Goal: Book appointment/travel/reservation

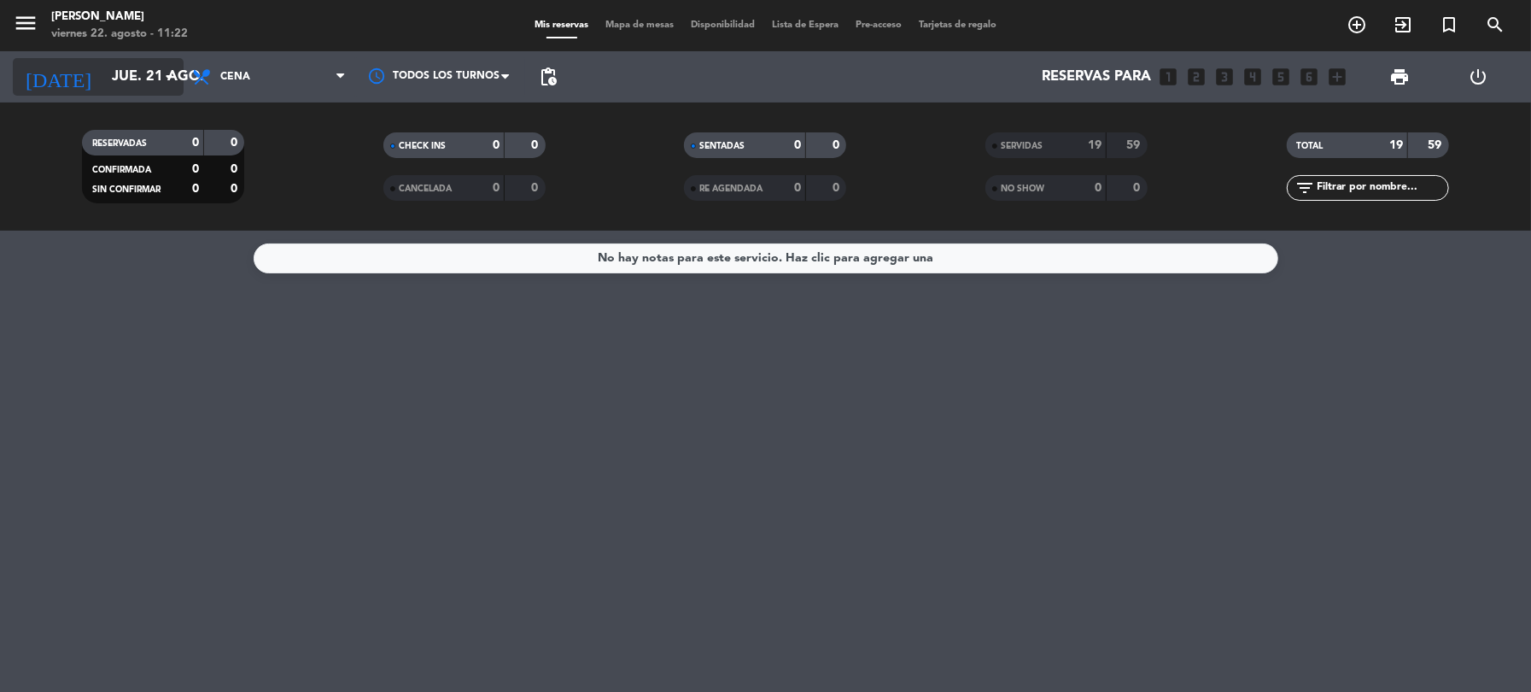
click at [172, 76] on icon "arrow_drop_down" at bounding box center [169, 77] width 20 height 20
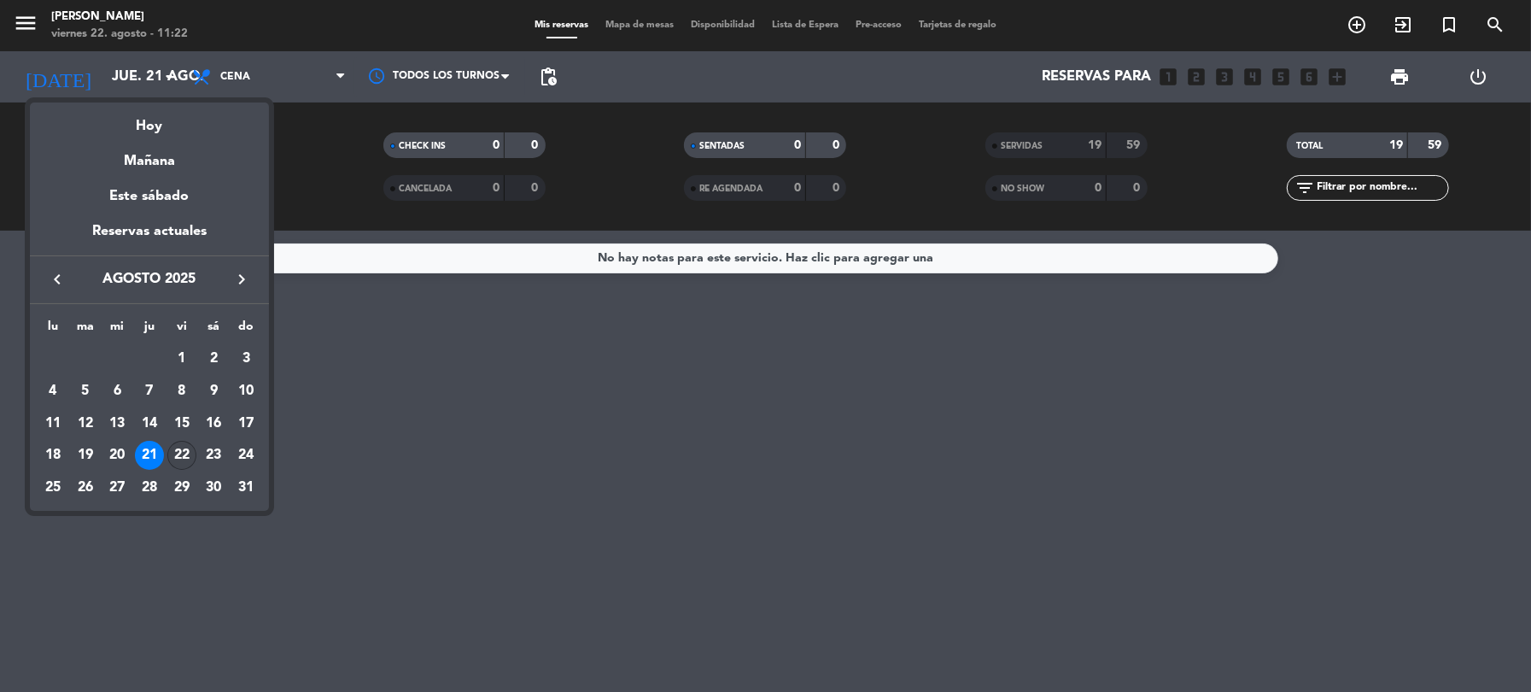
click at [179, 459] on div "22" at bounding box center [181, 455] width 29 height 29
type input "vie. 22 ago."
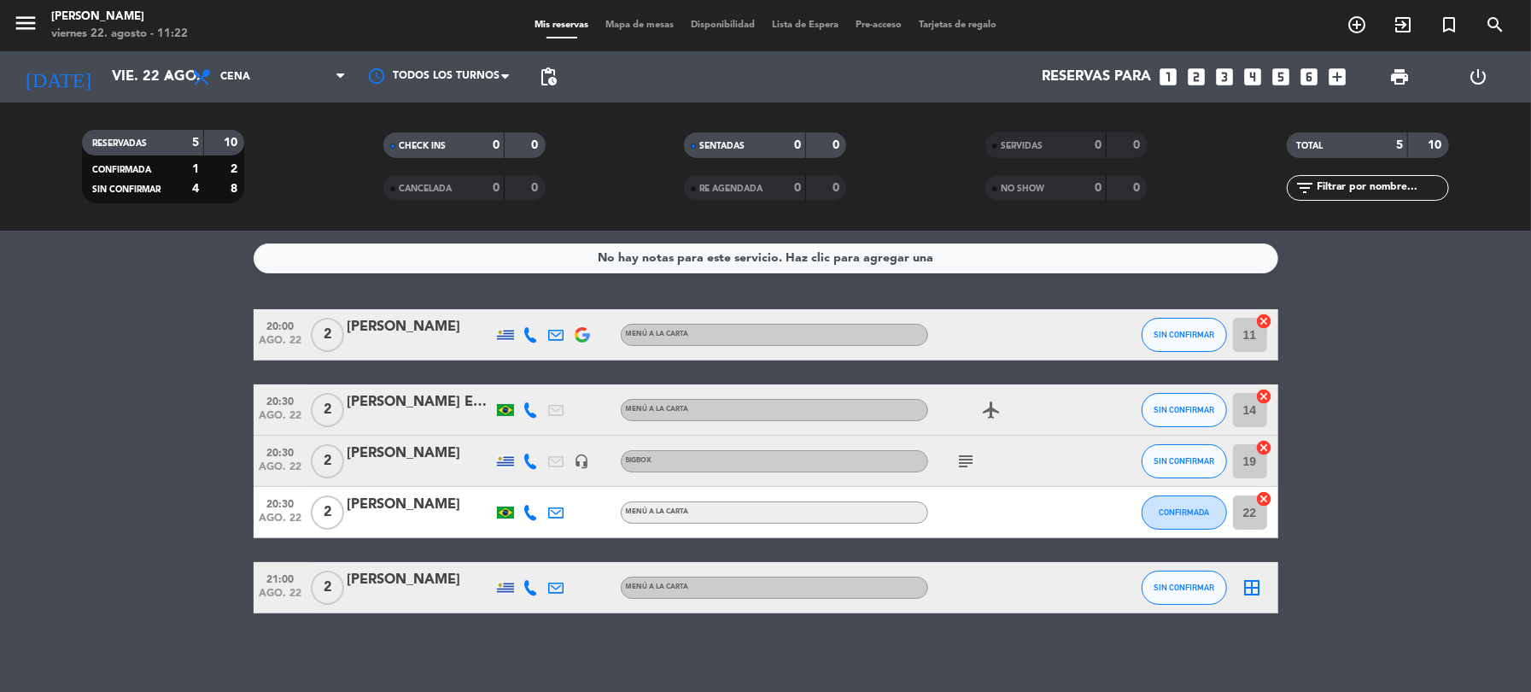
click at [1248, 75] on icon "looks_4" at bounding box center [1253, 77] width 22 height 22
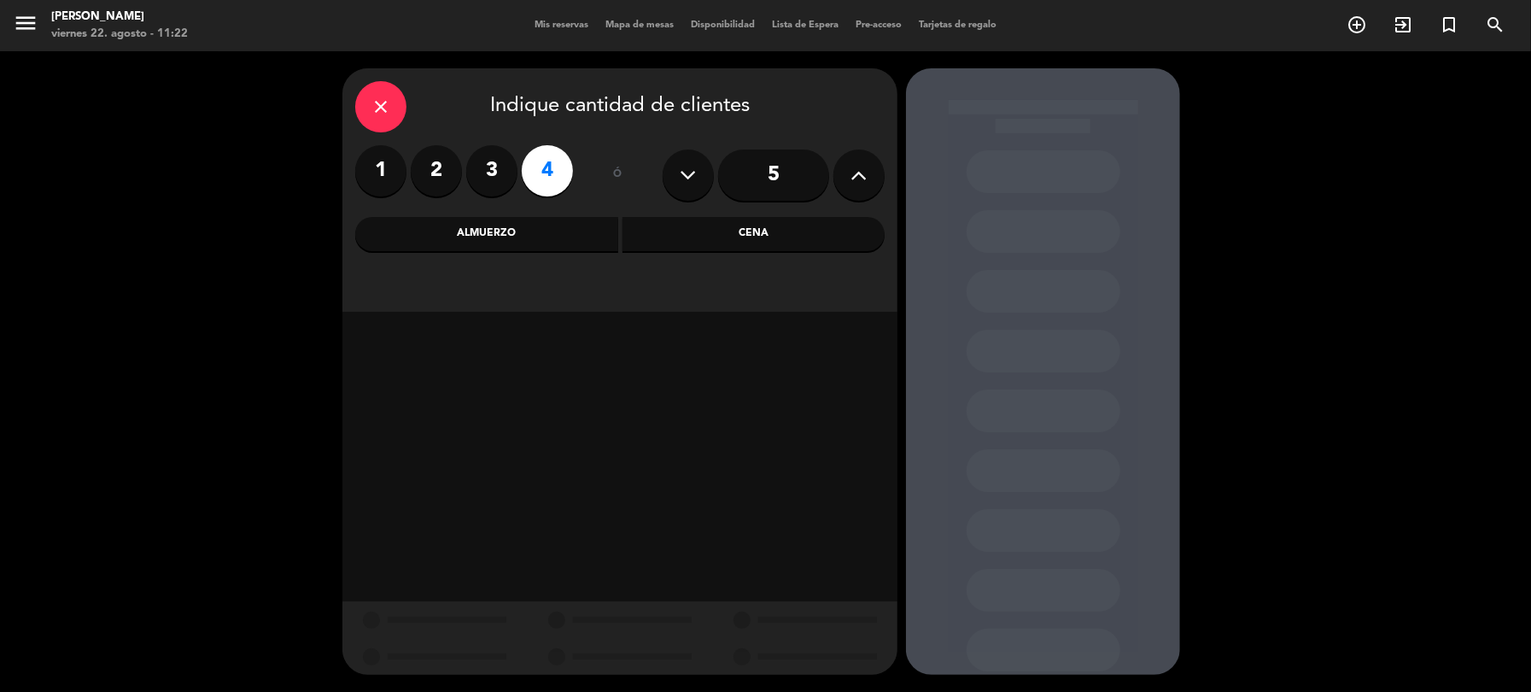
click at [538, 247] on div "Almuerzo" at bounding box center [486, 234] width 263 height 34
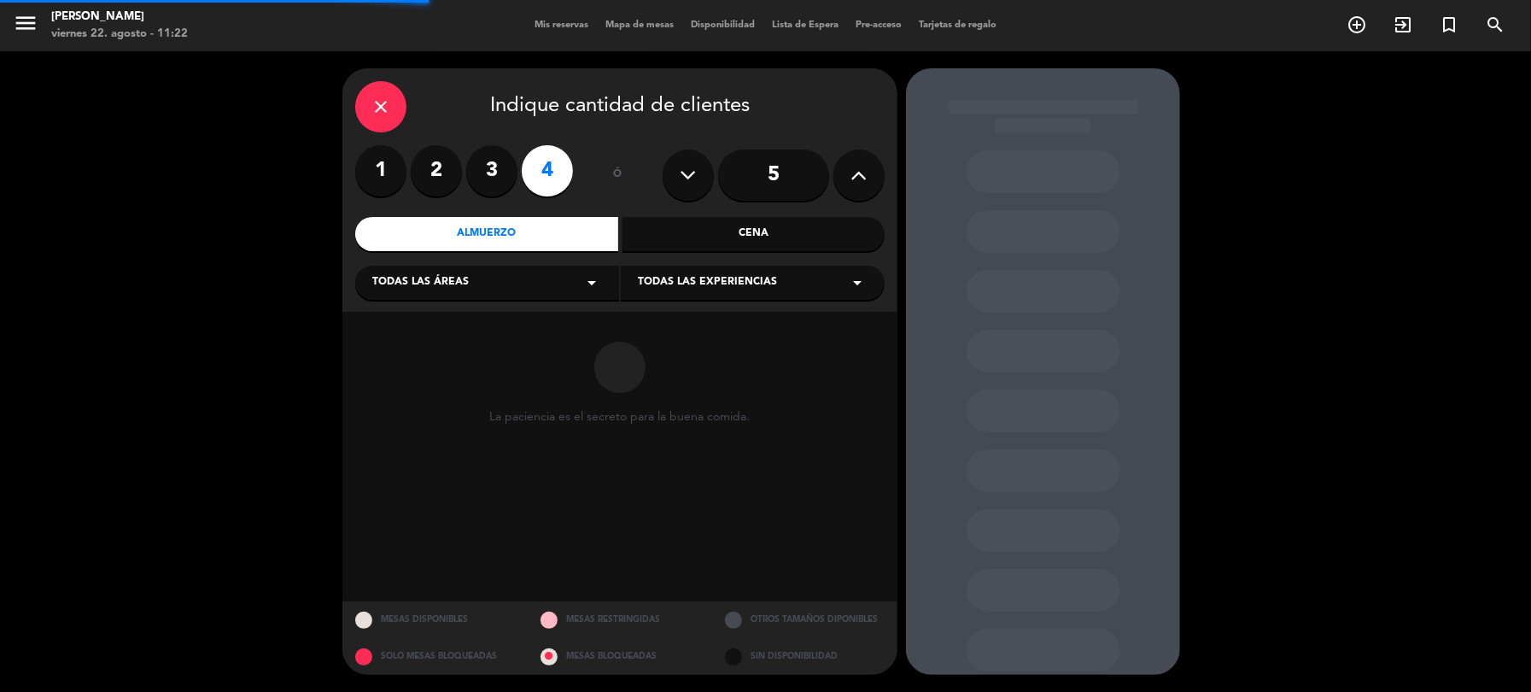
click at [598, 280] on icon "arrow_drop_down" at bounding box center [592, 282] width 20 height 20
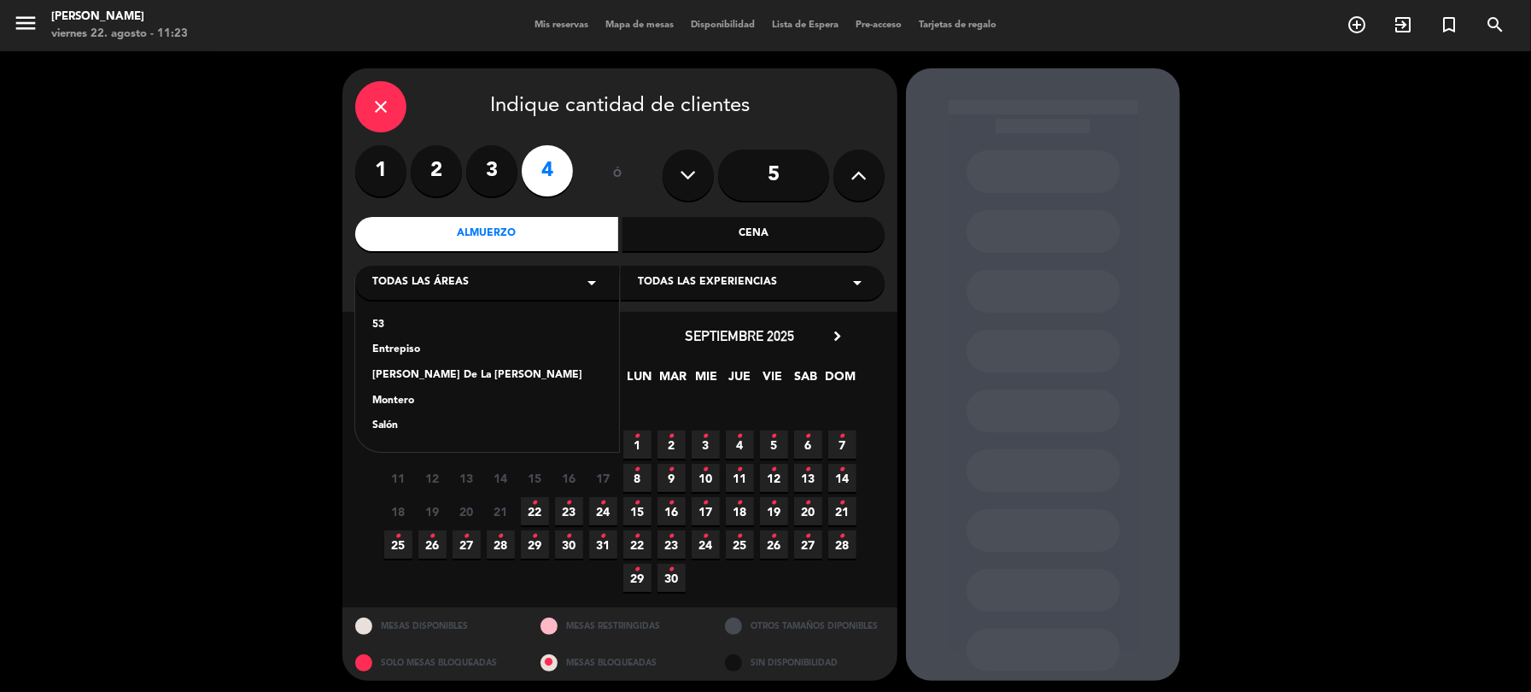
click at [386, 421] on div "Salón" at bounding box center [487, 426] width 230 height 17
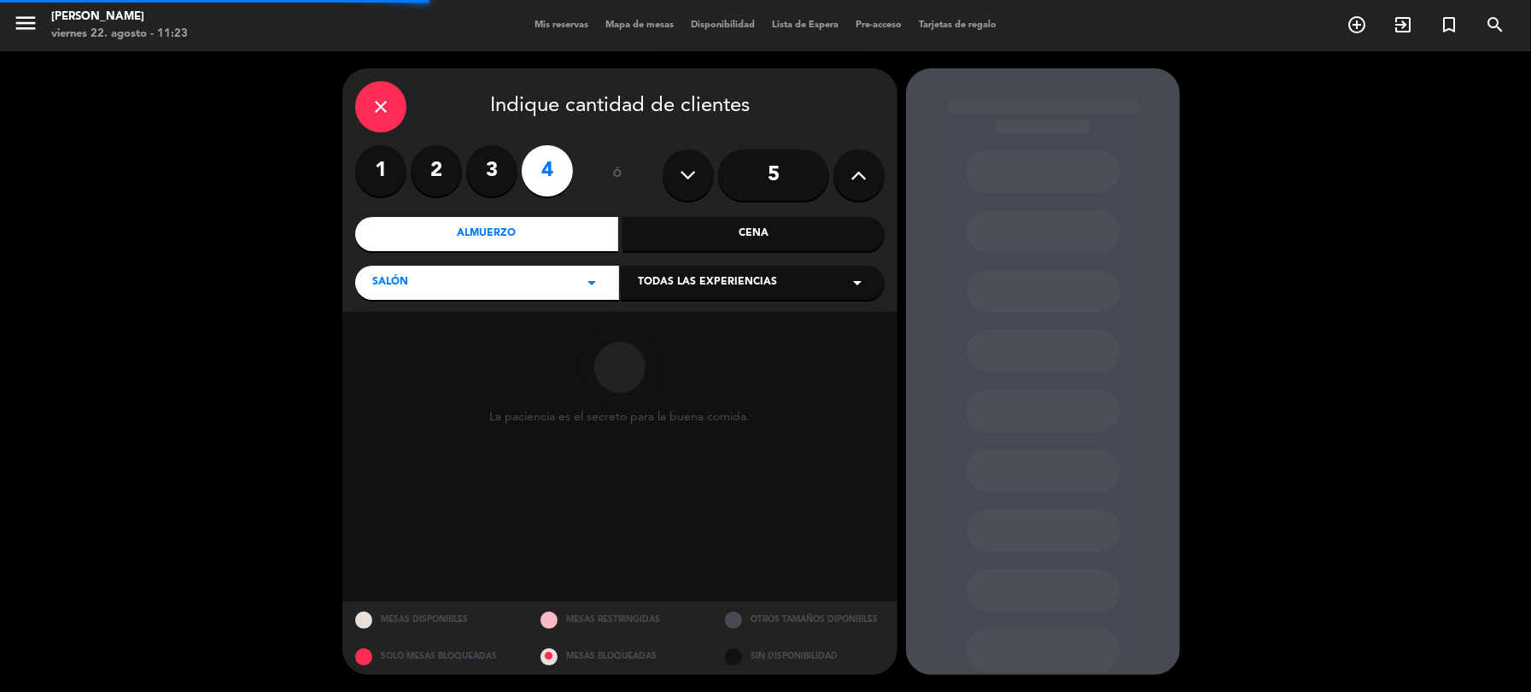
click at [859, 284] on icon "arrow_drop_down" at bounding box center [857, 282] width 20 height 20
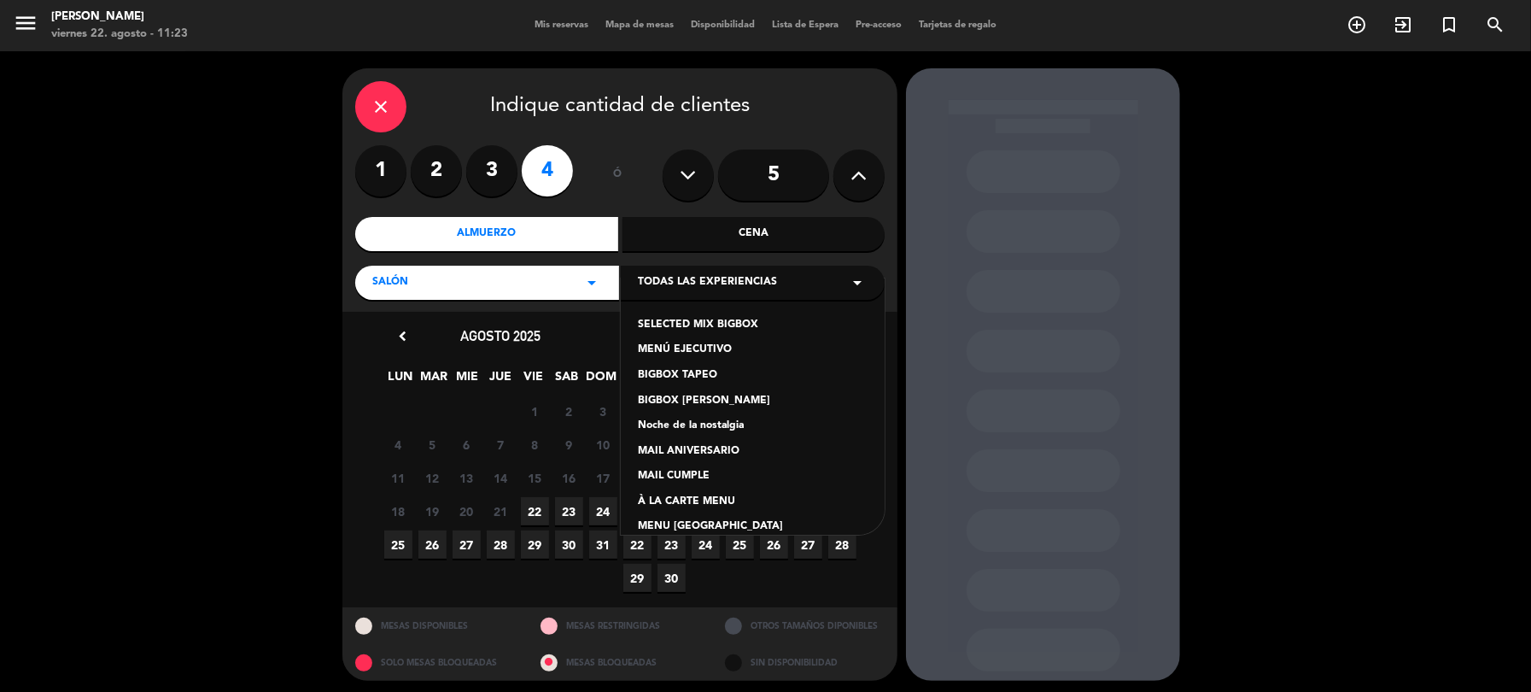
click at [715, 496] on div "À LA CARTE MENU" at bounding box center [753, 502] width 230 height 17
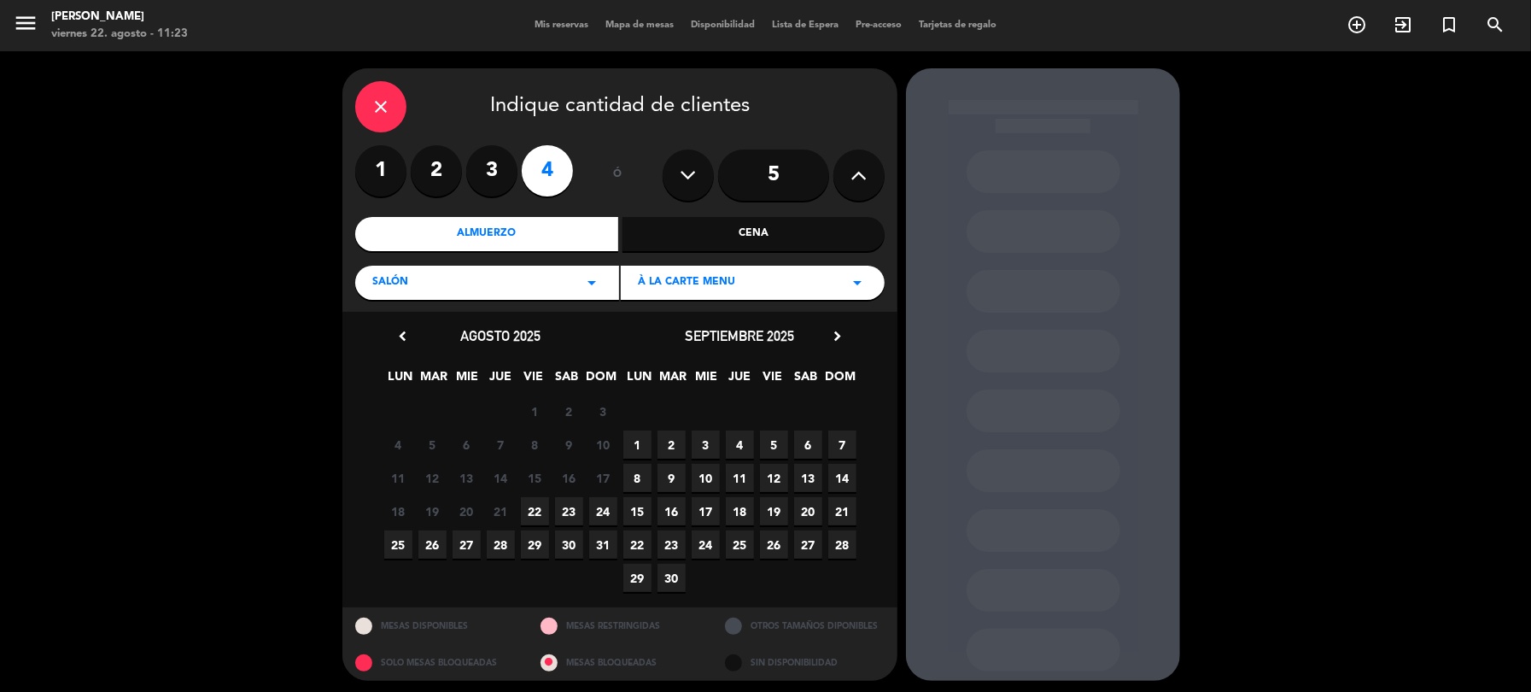
click at [534, 506] on span "22" at bounding box center [535, 511] width 28 height 28
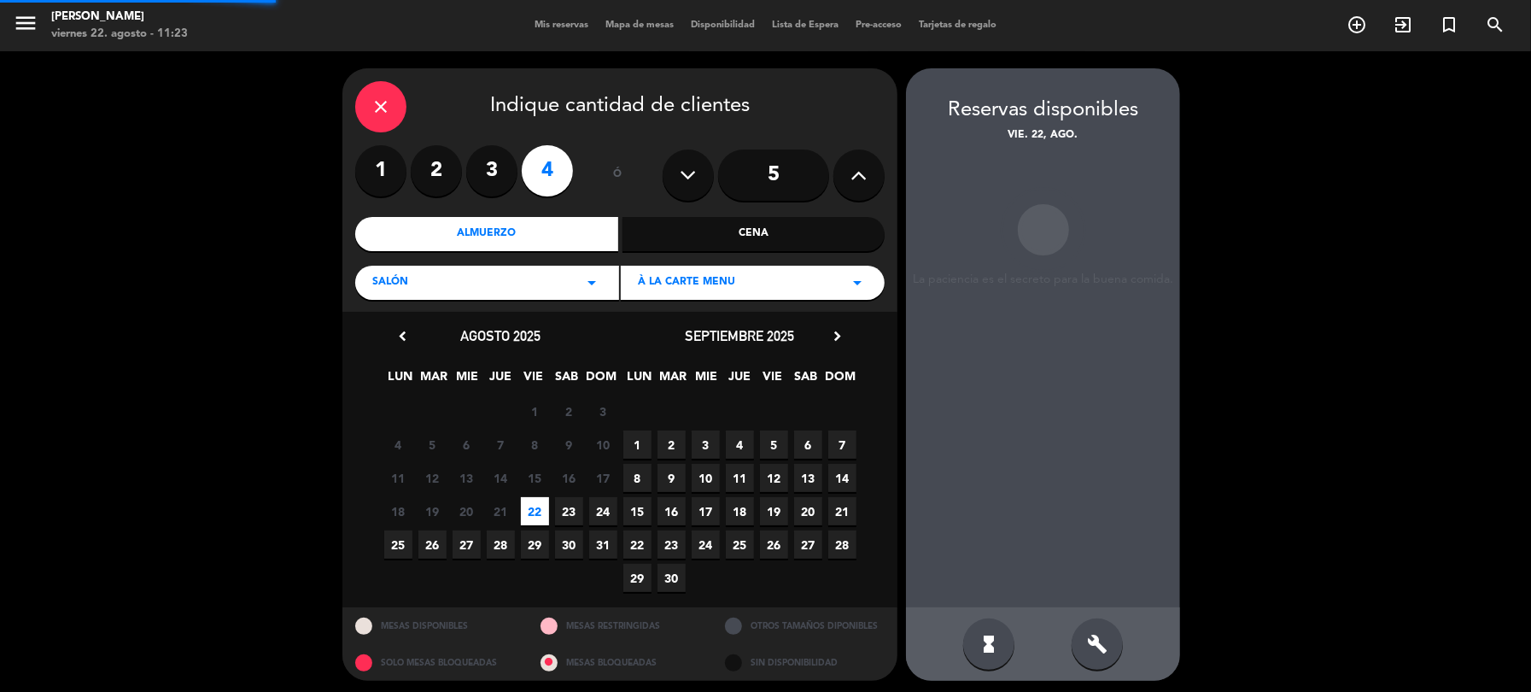
scroll to position [5, 0]
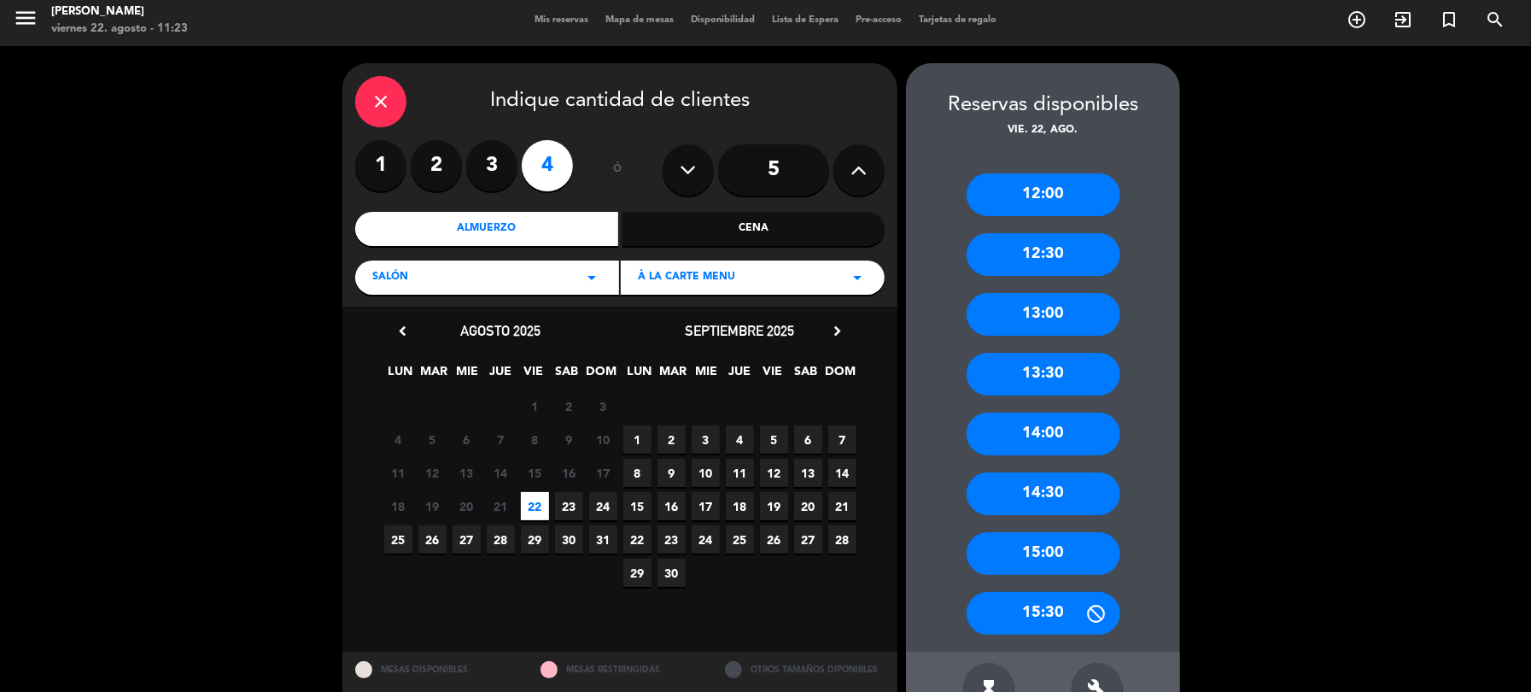
click at [1026, 305] on div "13:00" at bounding box center [1044, 314] width 154 height 43
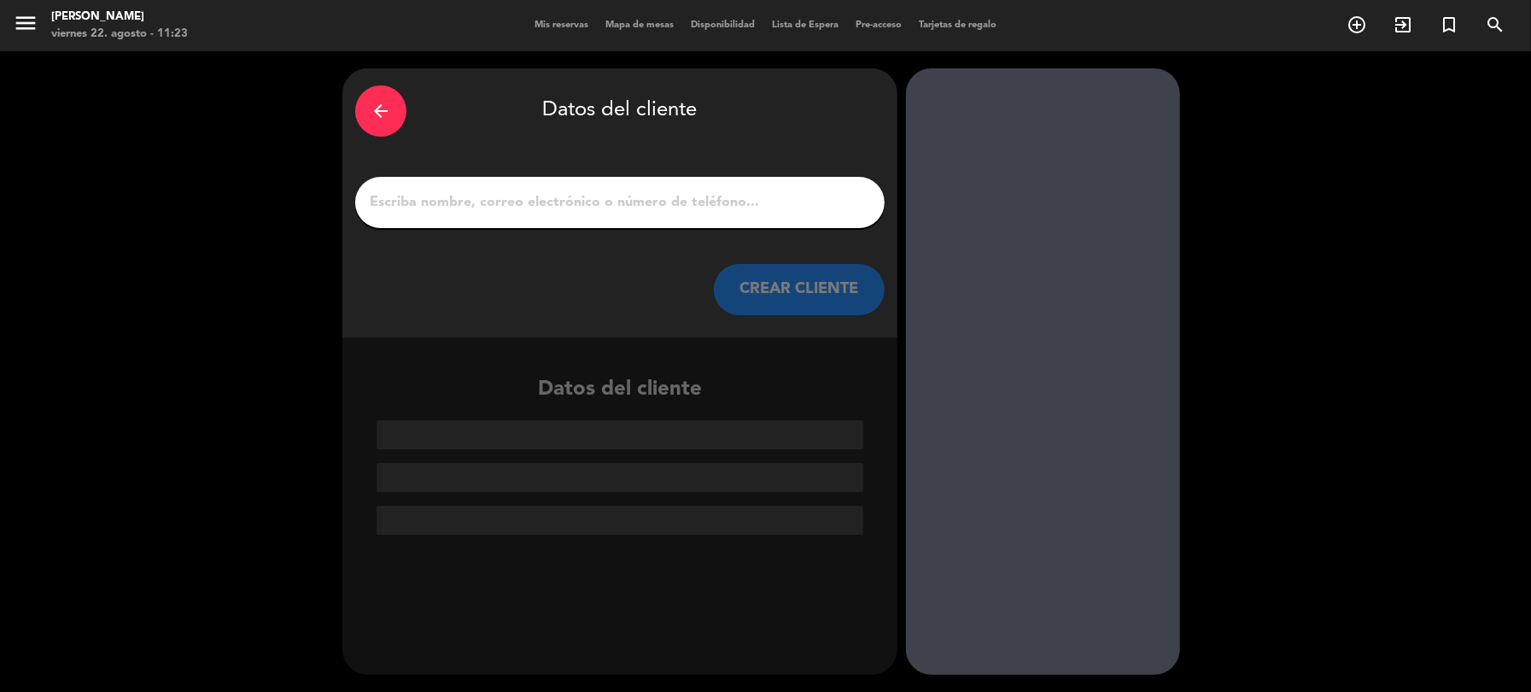
scroll to position [0, 0]
click at [577, 205] on input "1" at bounding box center [620, 202] width 504 height 24
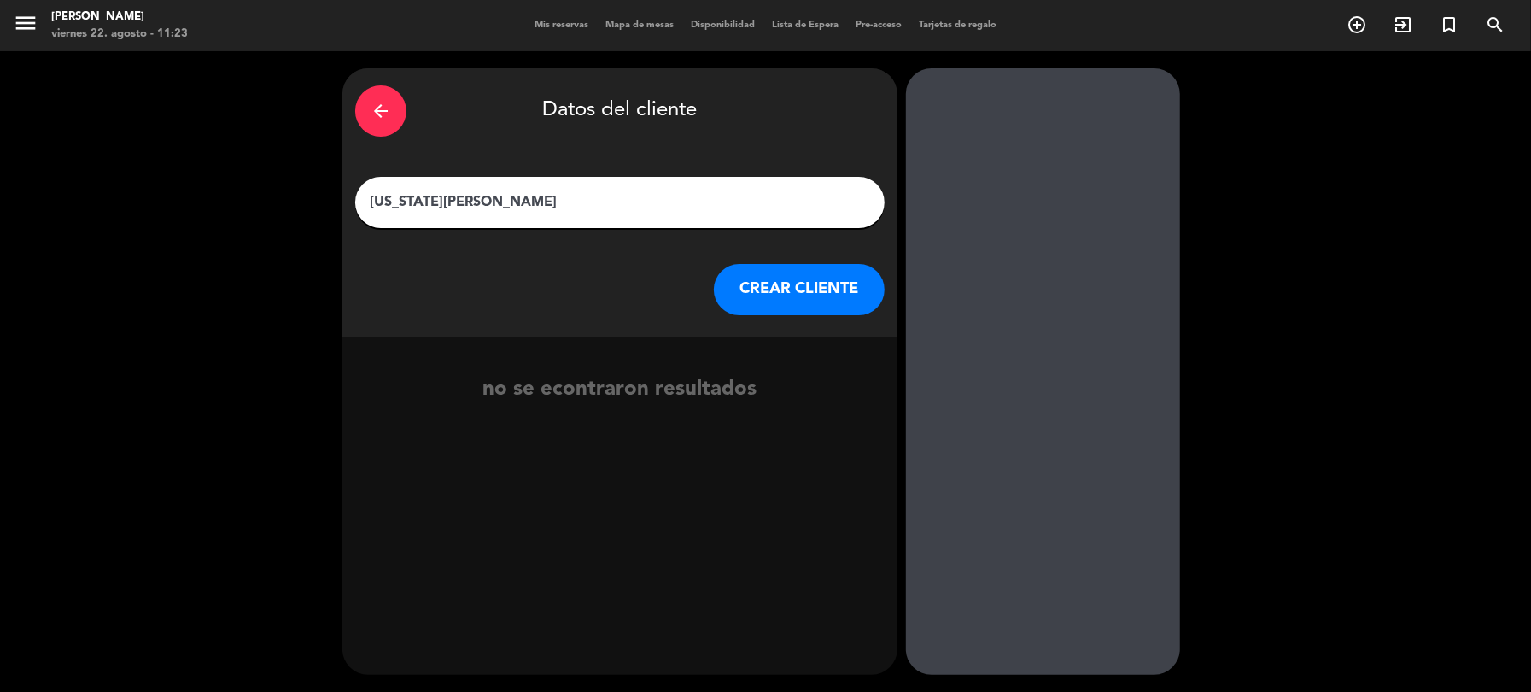
type input "[US_STATE][PERSON_NAME]"
click at [759, 301] on button "CREAR CLIENTE" at bounding box center [799, 289] width 171 height 51
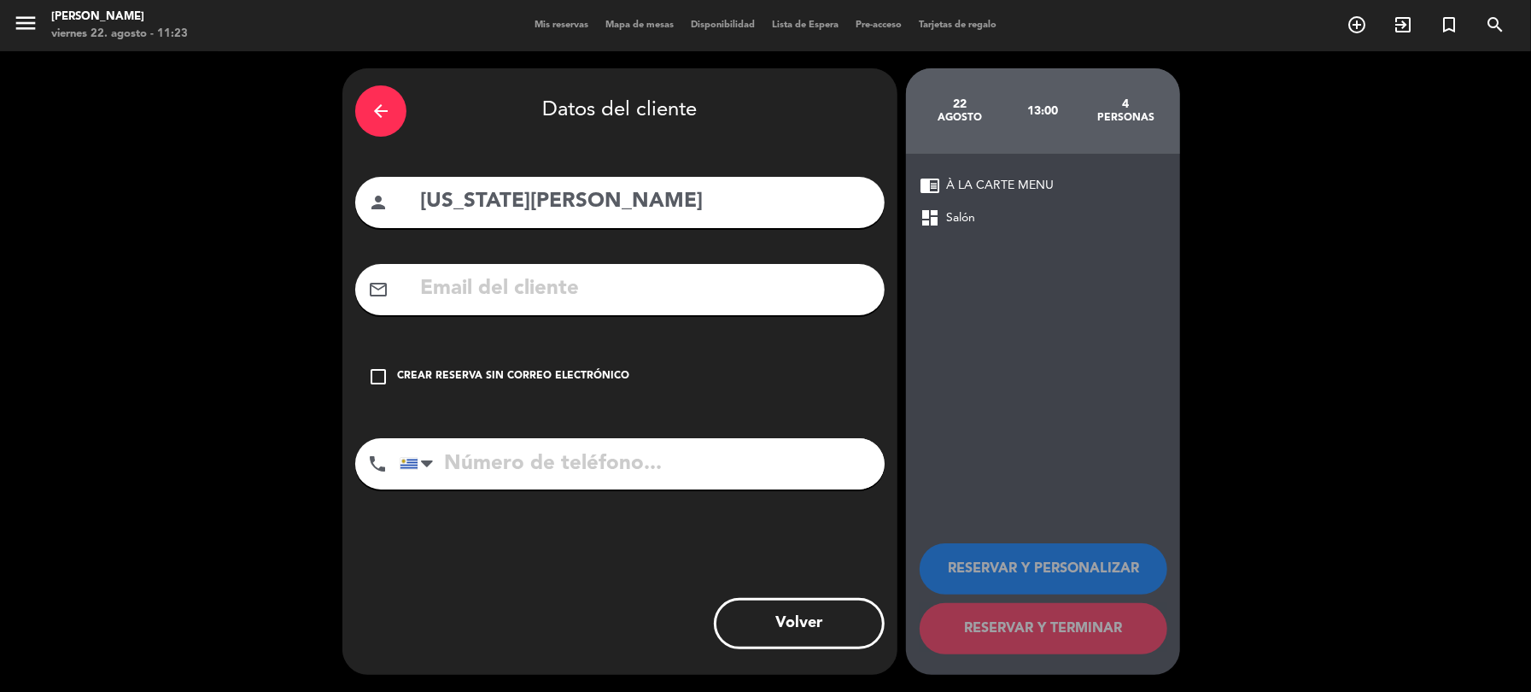
click at [445, 289] on input "text" at bounding box center [644, 289] width 453 height 35
type input "V"
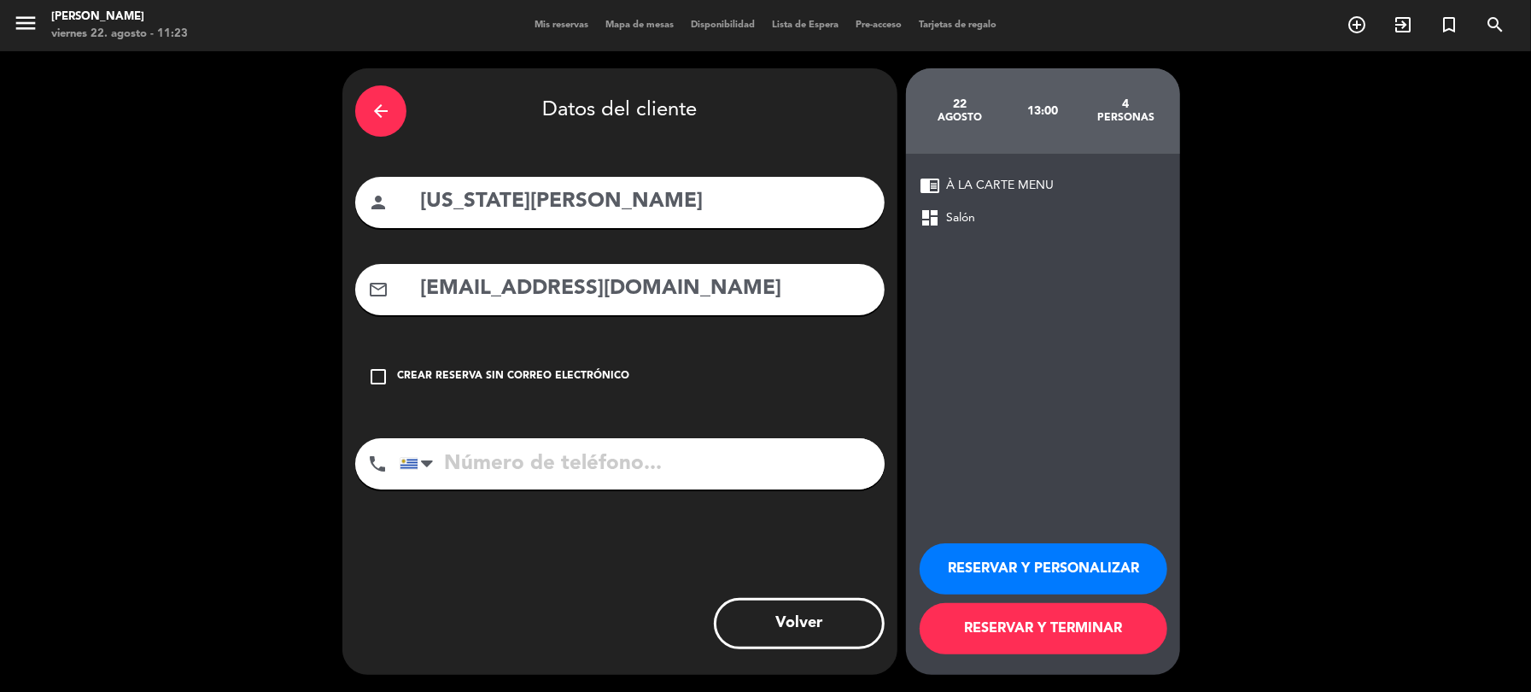
type input "[EMAIL_ADDRESS][DOMAIN_NAME]"
click at [503, 458] on input "tel" at bounding box center [642, 463] width 485 height 51
type input "094456800"
click at [977, 565] on button "RESERVAR Y PERSONALIZAR" at bounding box center [1044, 568] width 248 height 51
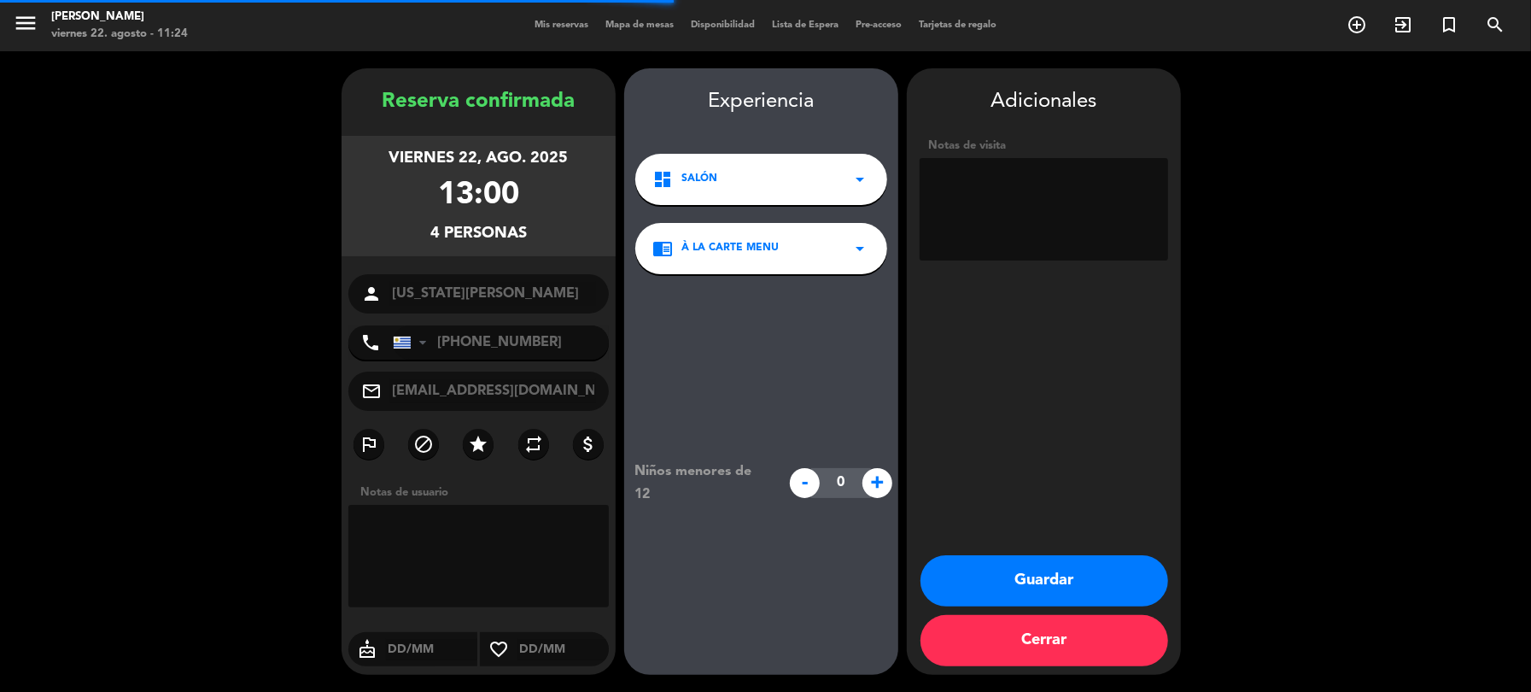
click at [1025, 178] on textarea at bounding box center [1044, 209] width 249 height 102
type textarea "contra la ventana"
drag, startPoint x: 1033, startPoint y: 582, endPoint x: 1015, endPoint y: 582, distance: 18.8
click at [1035, 582] on button "Guardar" at bounding box center [1045, 580] width 248 height 51
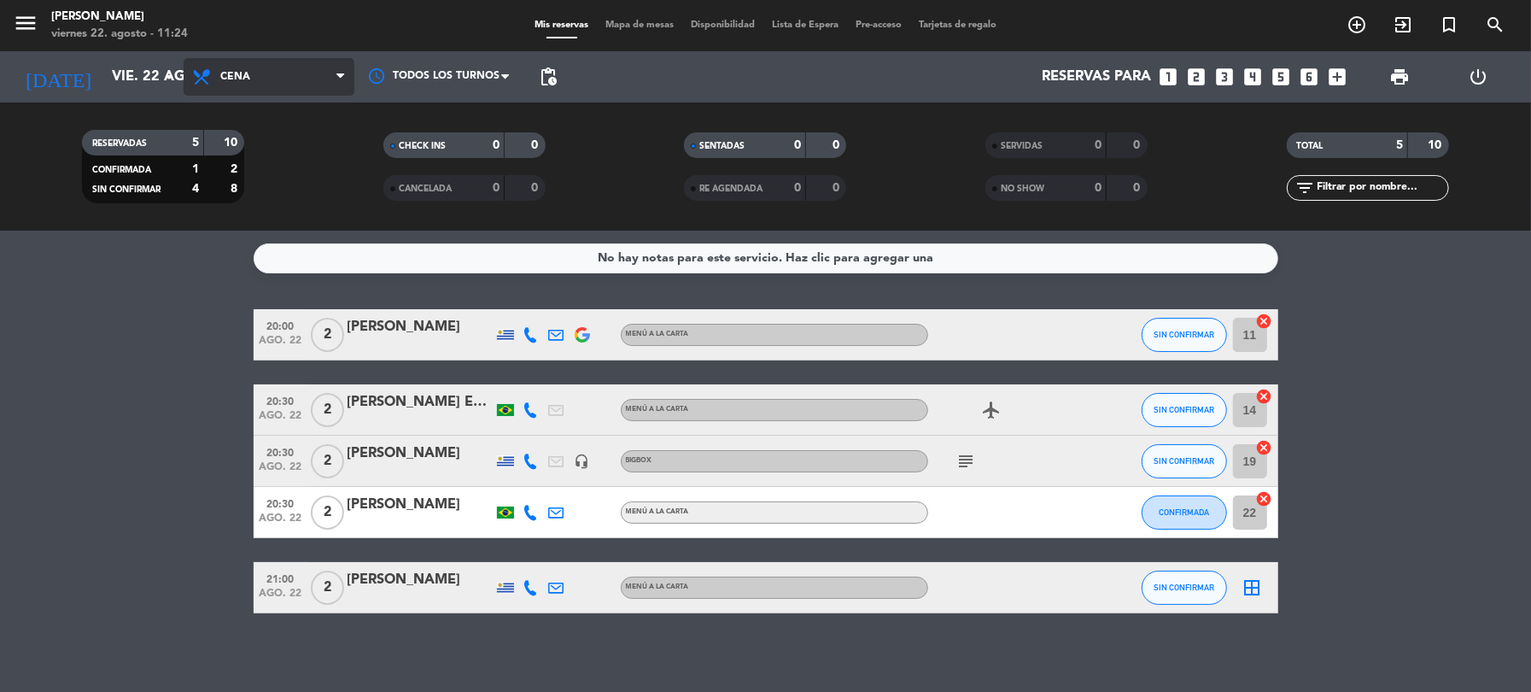
click at [342, 75] on icon at bounding box center [340, 77] width 8 height 14
click at [254, 161] on div "menu [PERSON_NAME] 22. [PERSON_NAME] - 11:24 Mis reservas Mapa de mesas Disponi…" at bounding box center [765, 115] width 1531 height 231
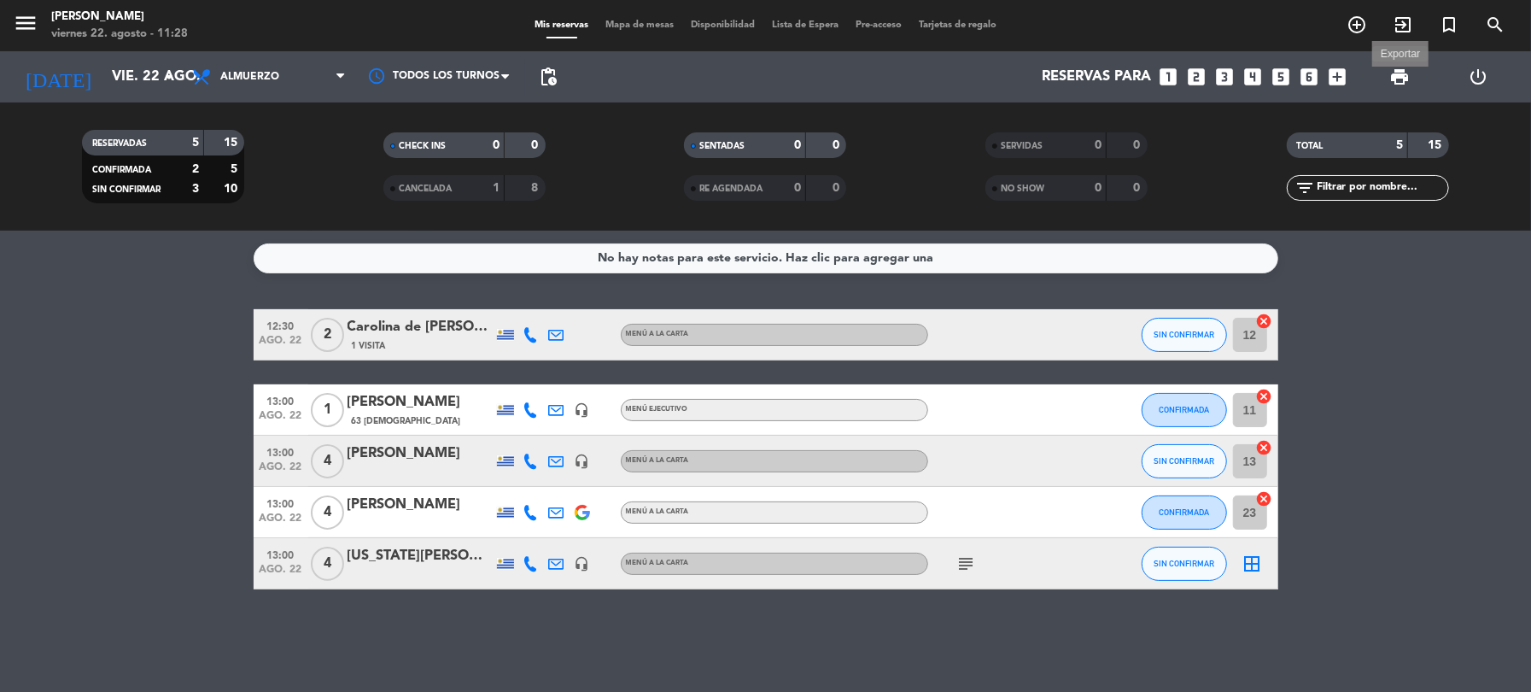
click at [1404, 72] on span "print" at bounding box center [1399, 77] width 20 height 20
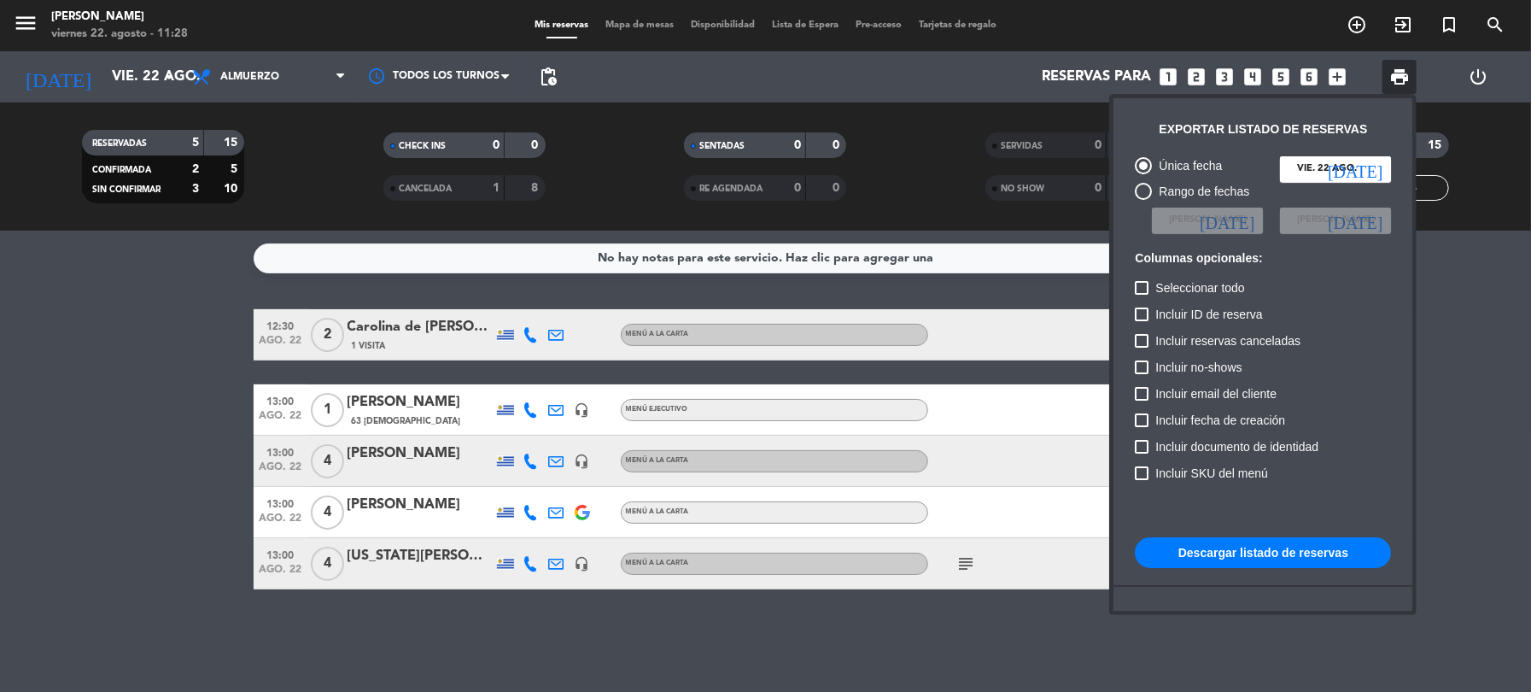
click at [1313, 558] on button "Descargar listado de reservas" at bounding box center [1263, 552] width 256 height 31
click at [1443, 387] on div at bounding box center [765, 346] width 1531 height 692
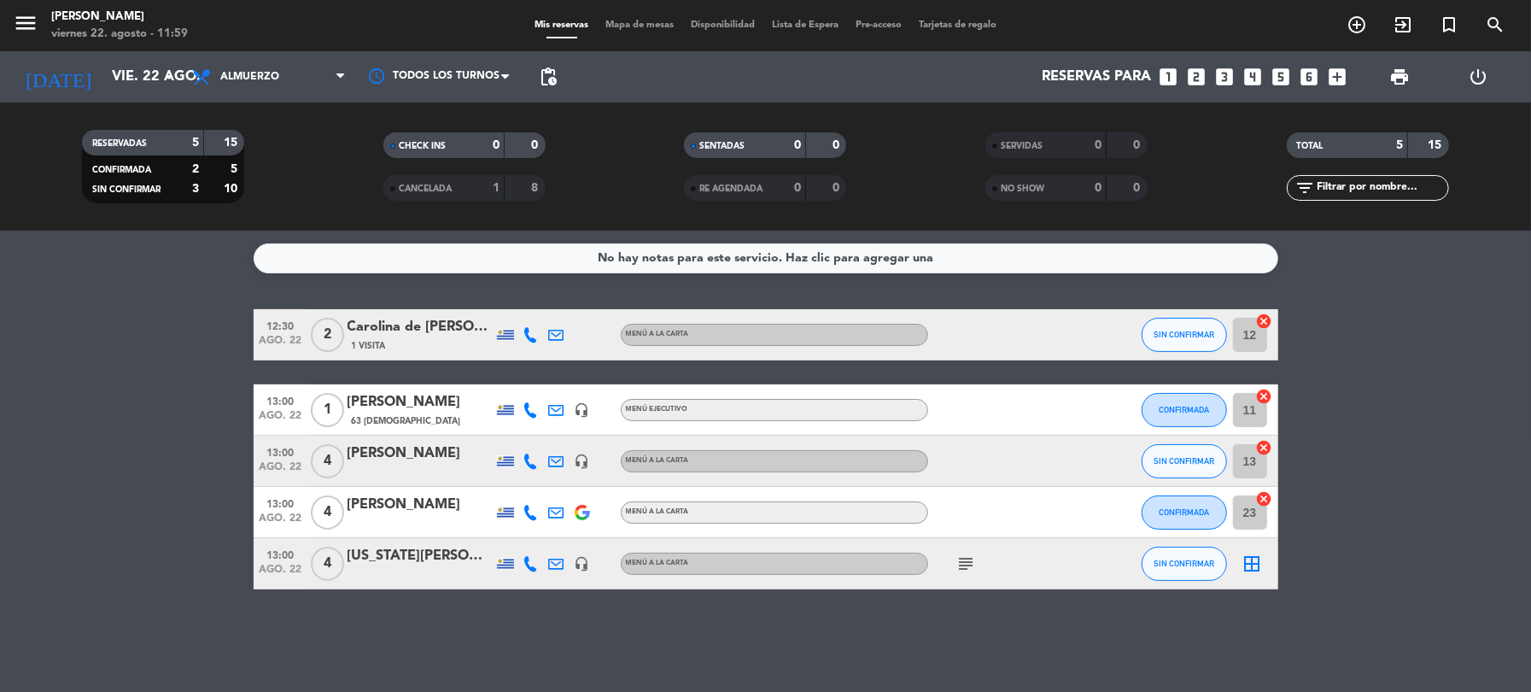
click at [1244, 73] on icon "looks_4" at bounding box center [1253, 77] width 22 height 22
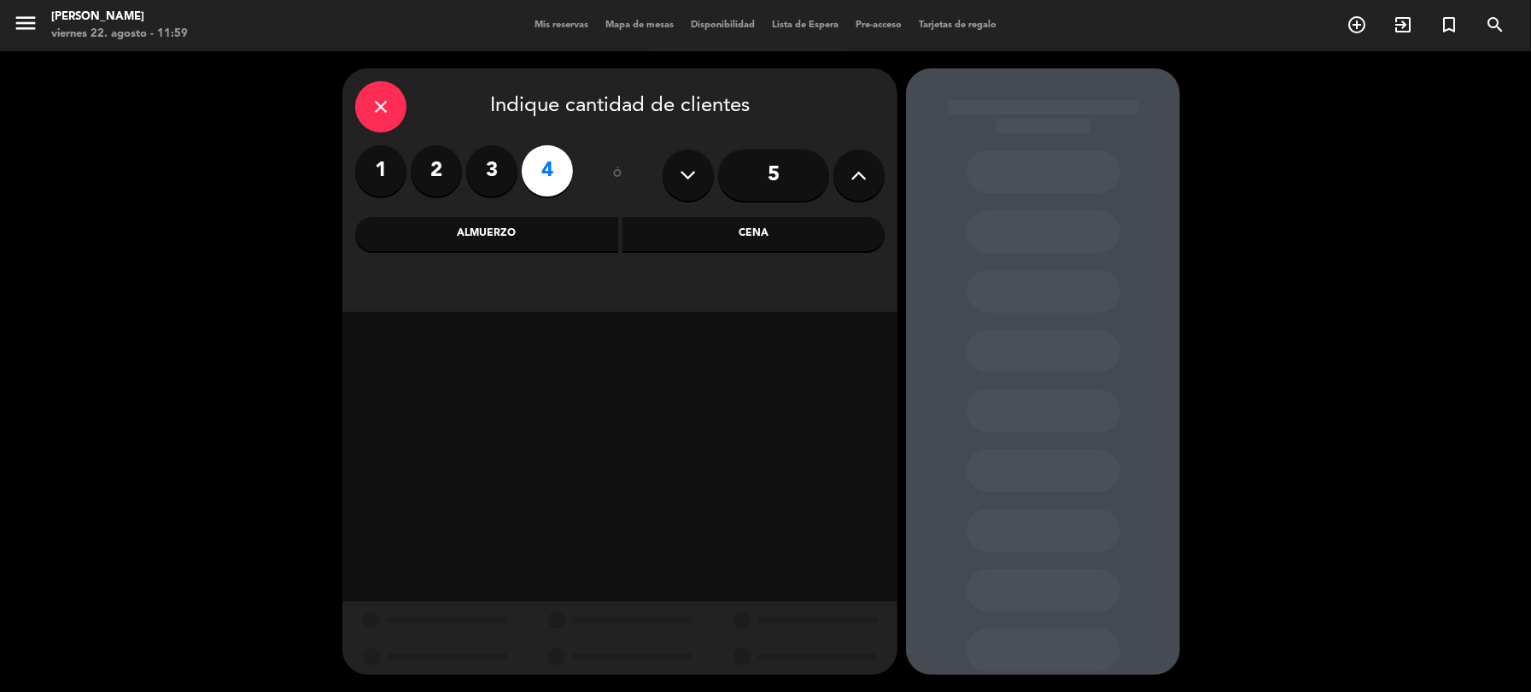
click at [668, 243] on div "Cena" at bounding box center [754, 234] width 263 height 34
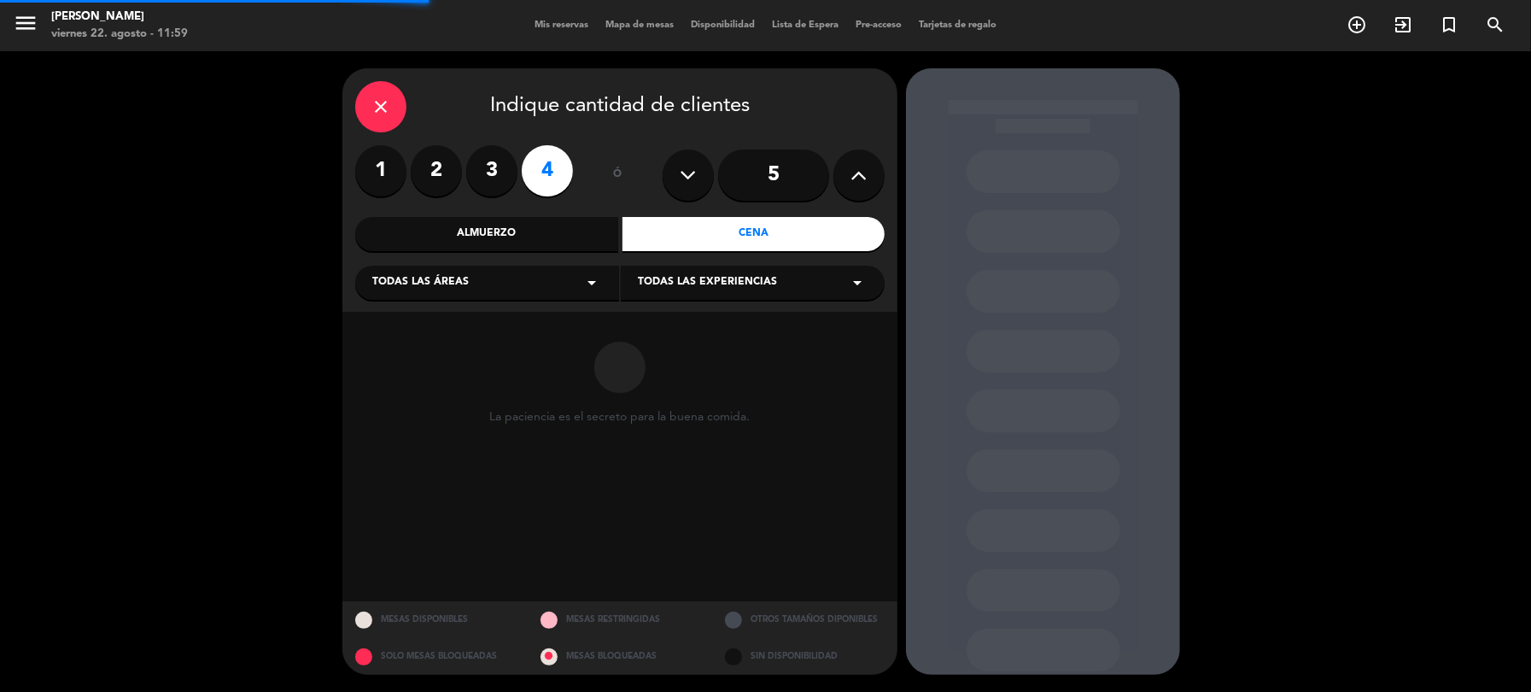
click at [593, 280] on icon "arrow_drop_down" at bounding box center [592, 282] width 20 height 20
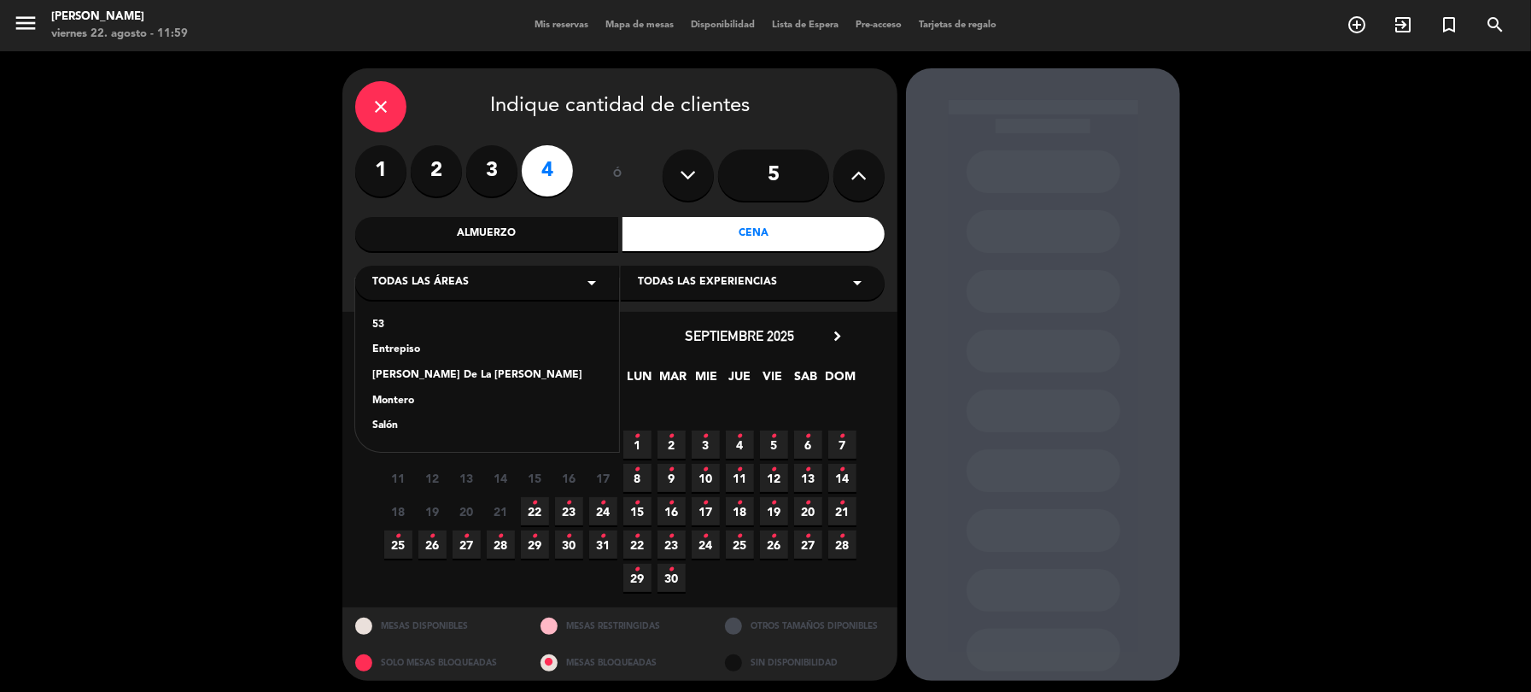
click at [393, 427] on div "Salón" at bounding box center [487, 426] width 230 height 17
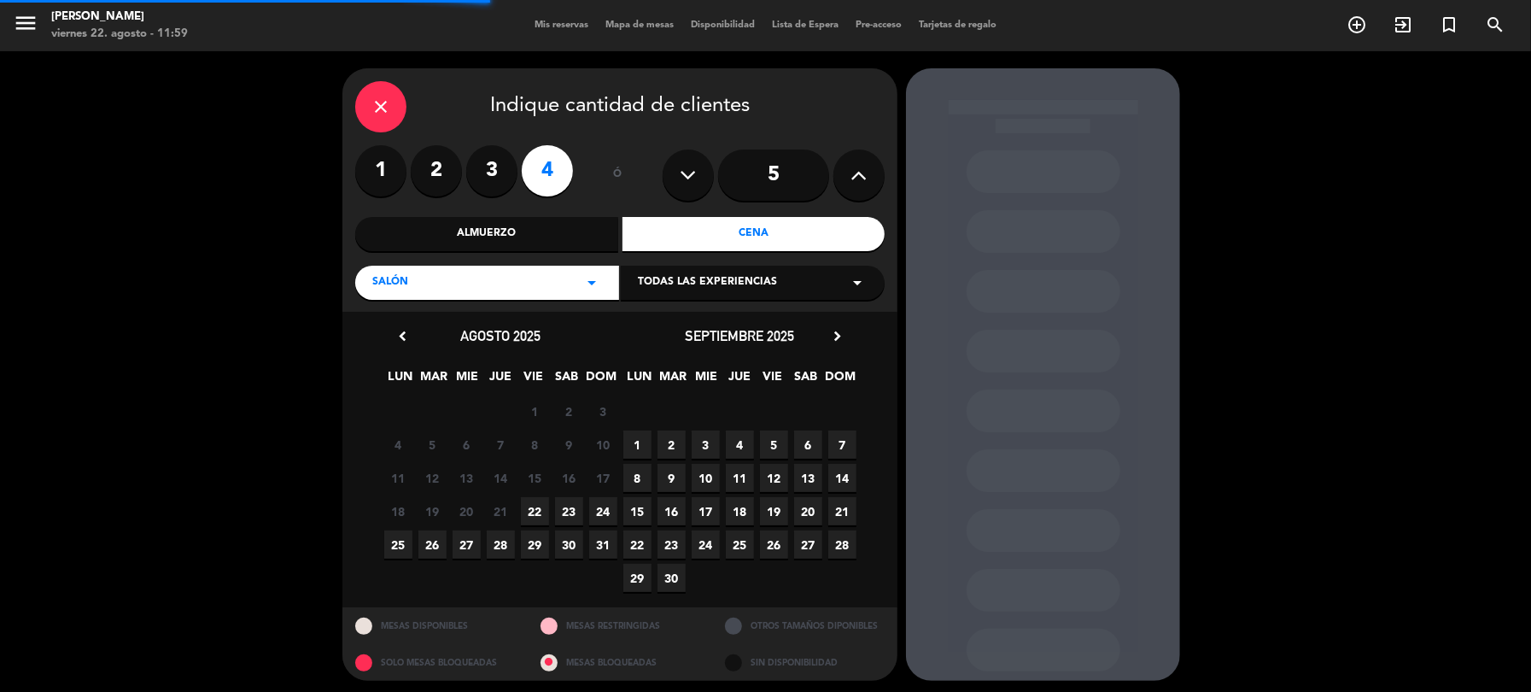
click at [859, 285] on icon "arrow_drop_down" at bounding box center [857, 282] width 20 height 20
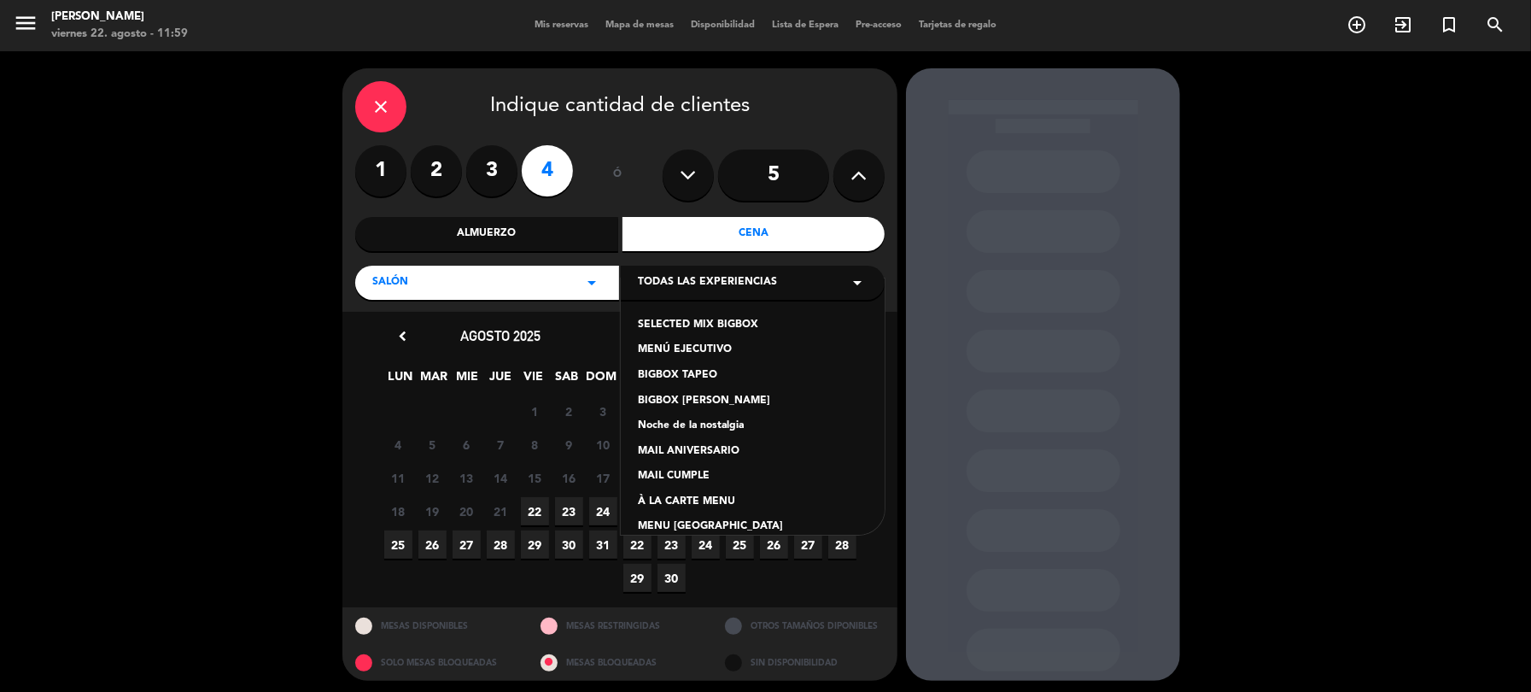
click at [677, 503] on div "À LA CARTE MENU" at bounding box center [753, 502] width 230 height 17
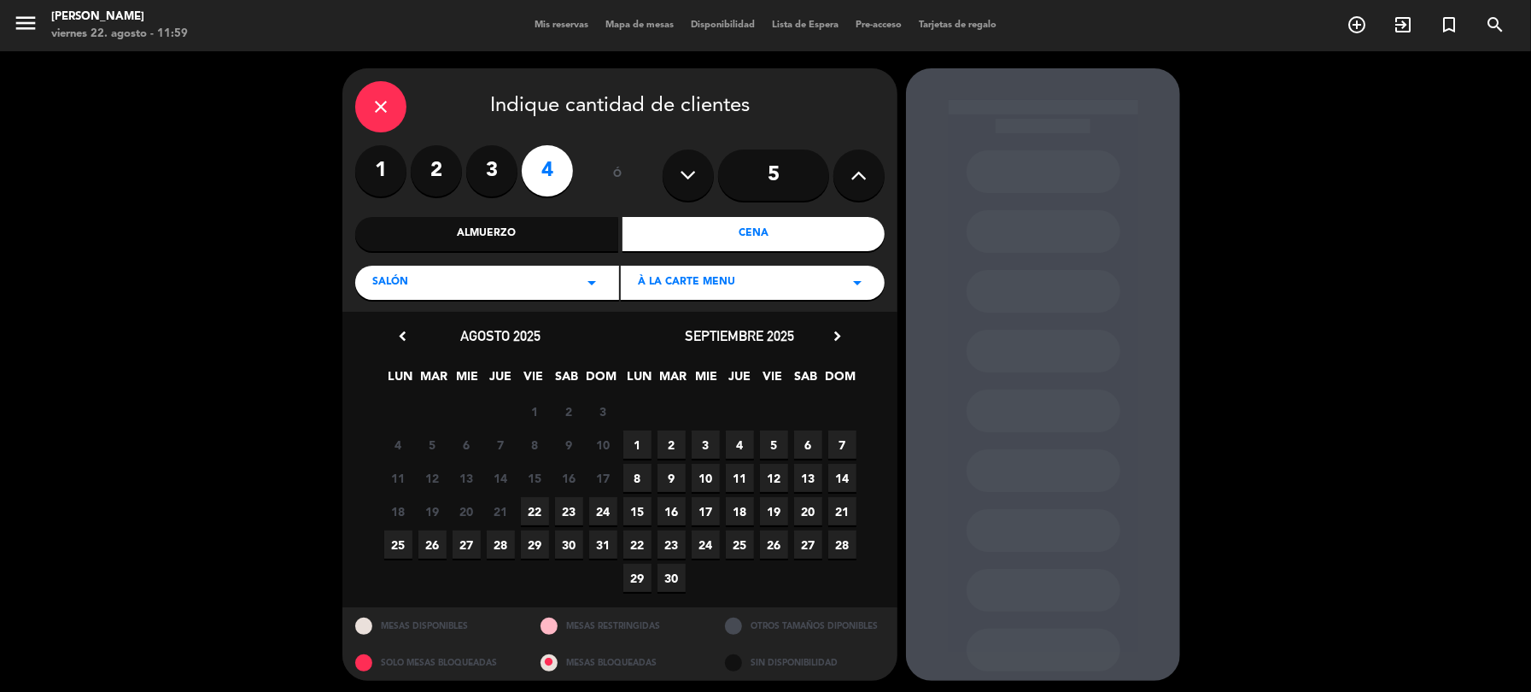
click at [531, 512] on span "22" at bounding box center [535, 511] width 28 height 28
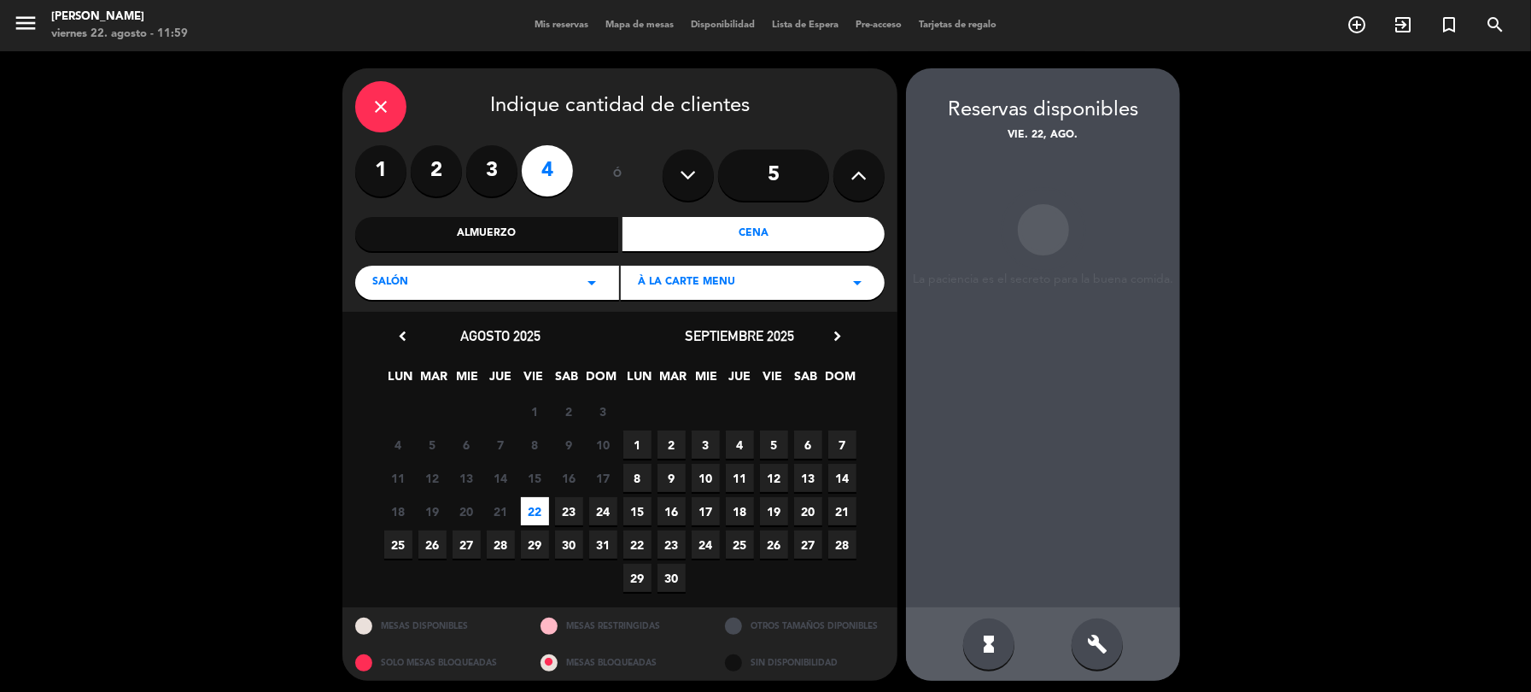
scroll to position [5, 0]
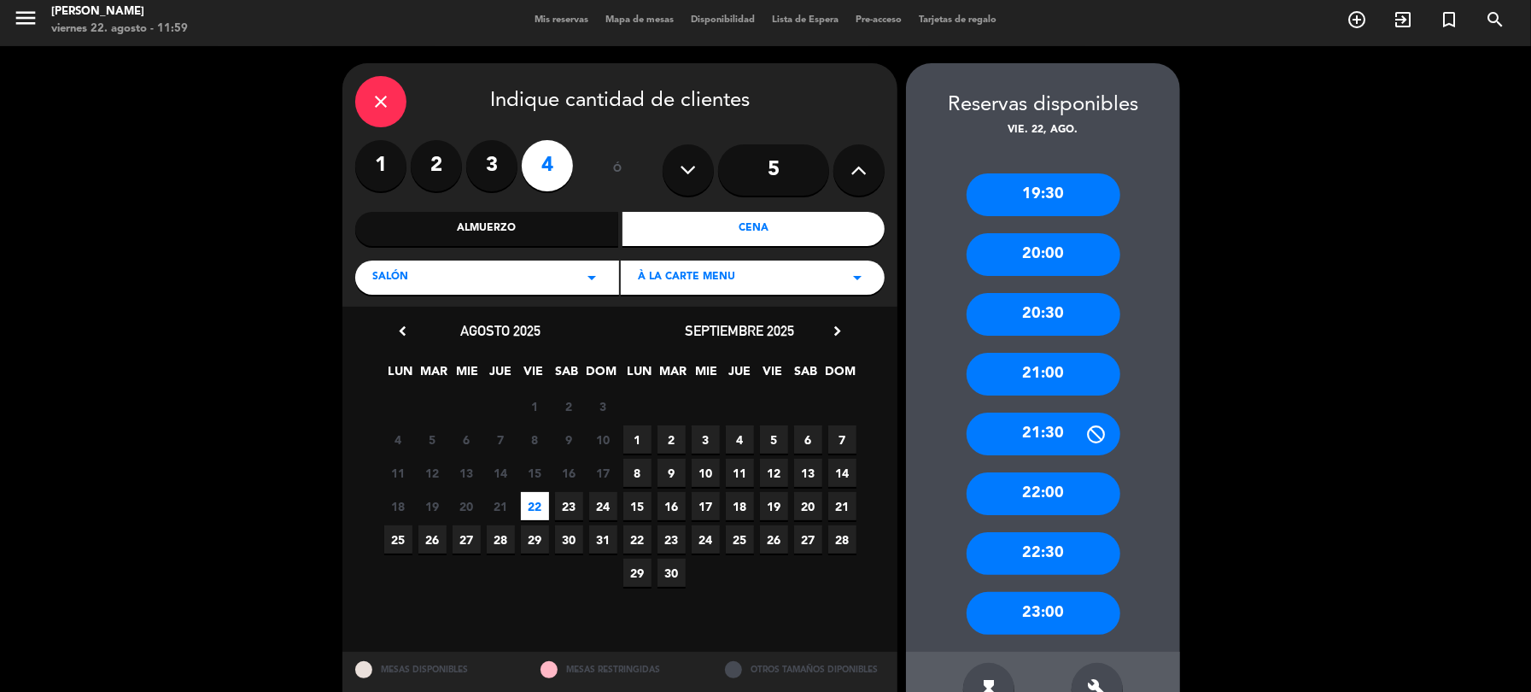
click at [1019, 312] on div "20:30" at bounding box center [1044, 314] width 154 height 43
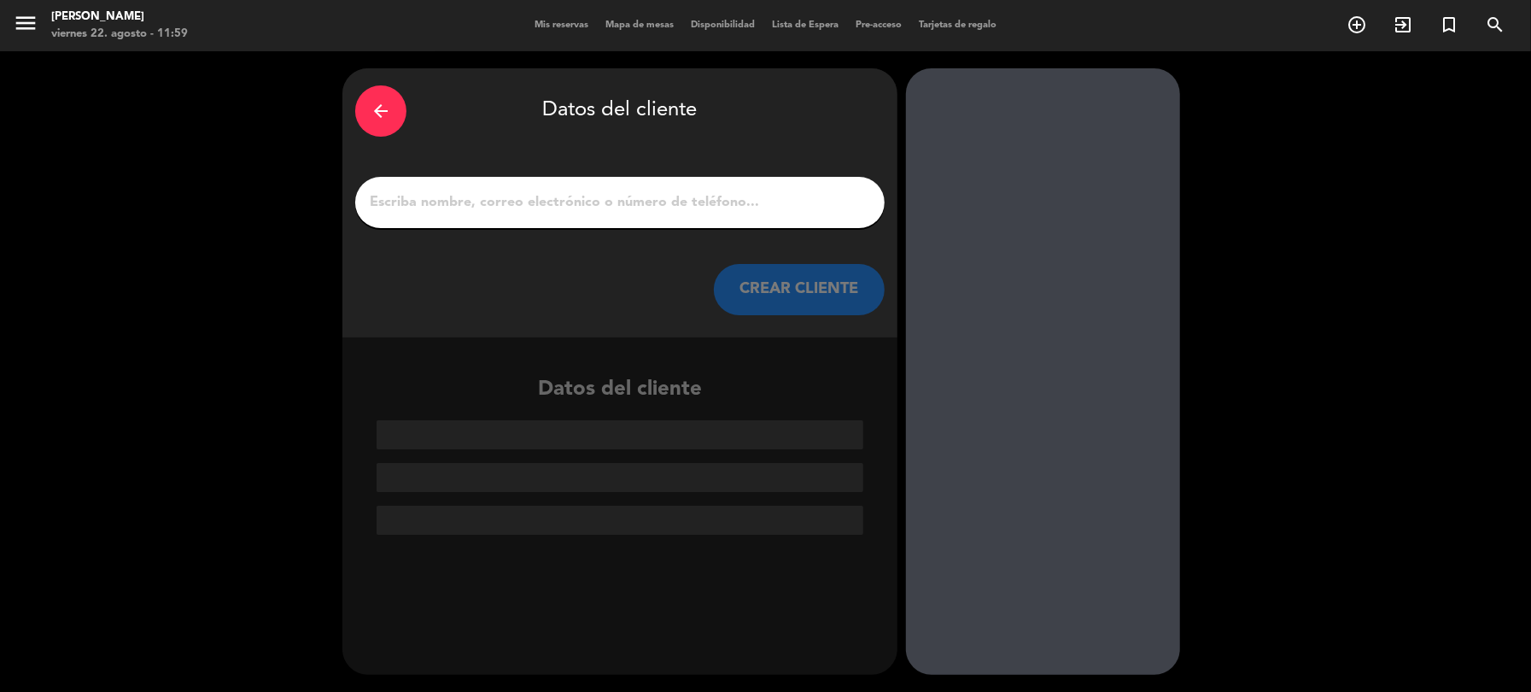
click at [529, 209] on input "1" at bounding box center [620, 202] width 504 height 24
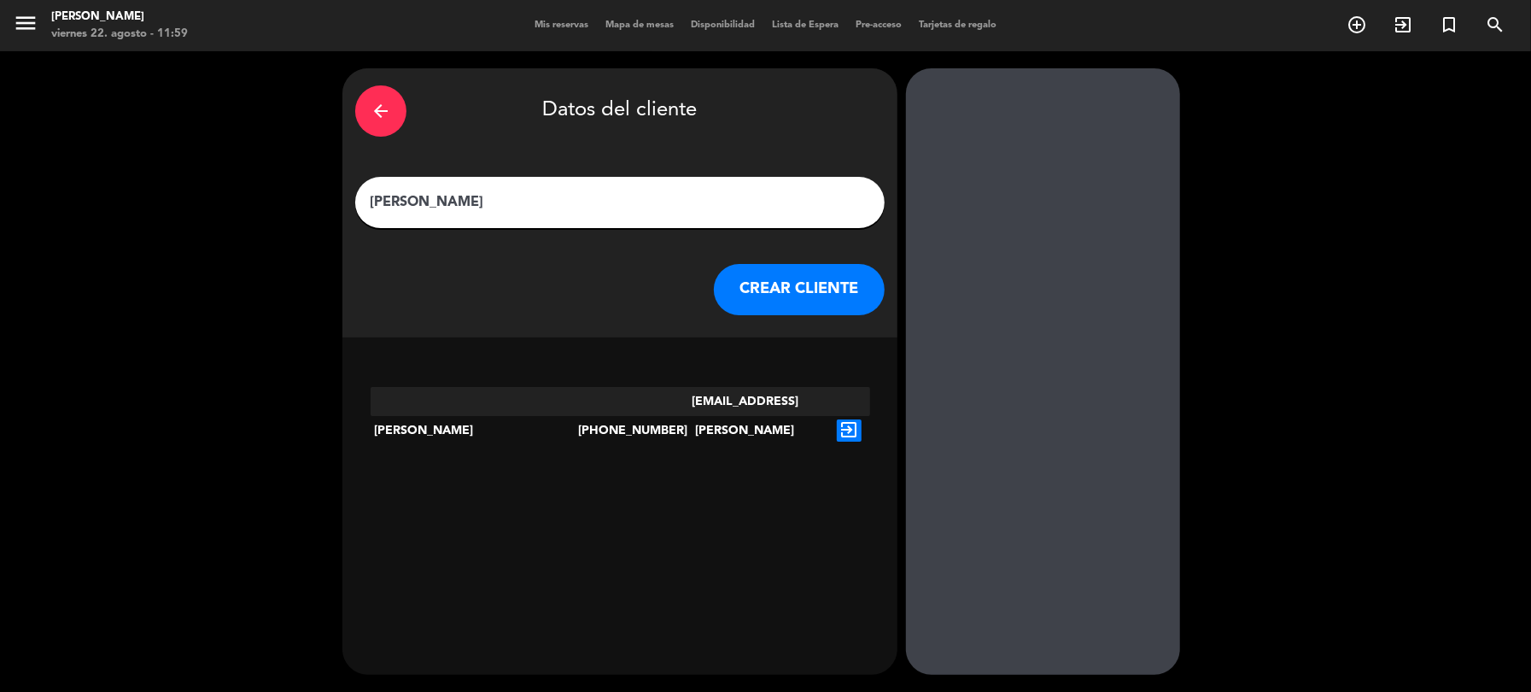
type input "[PERSON_NAME]"
click at [855, 419] on icon "exit_to_app" at bounding box center [849, 430] width 25 height 22
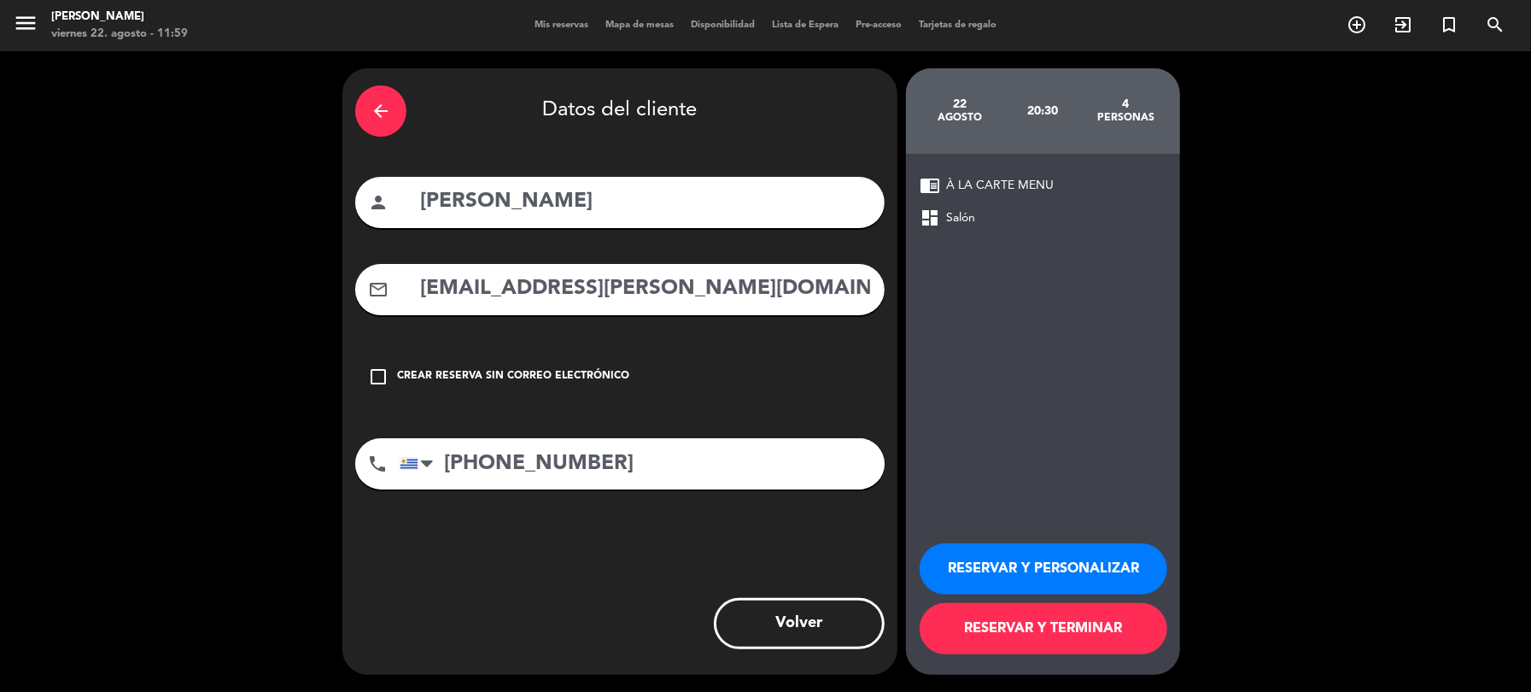
click at [950, 559] on button "RESERVAR Y PERSONALIZAR" at bounding box center [1044, 568] width 248 height 51
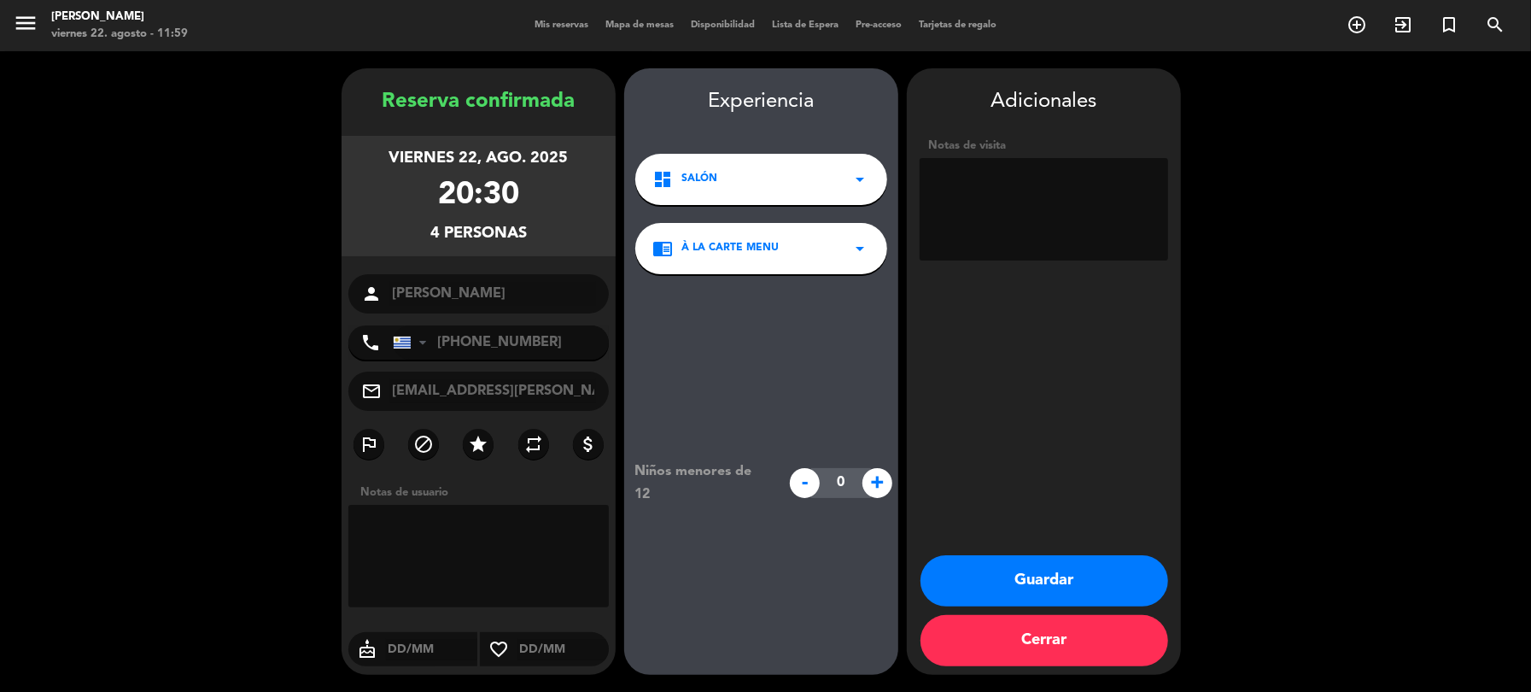
click at [1046, 572] on button "Guardar" at bounding box center [1045, 580] width 248 height 51
